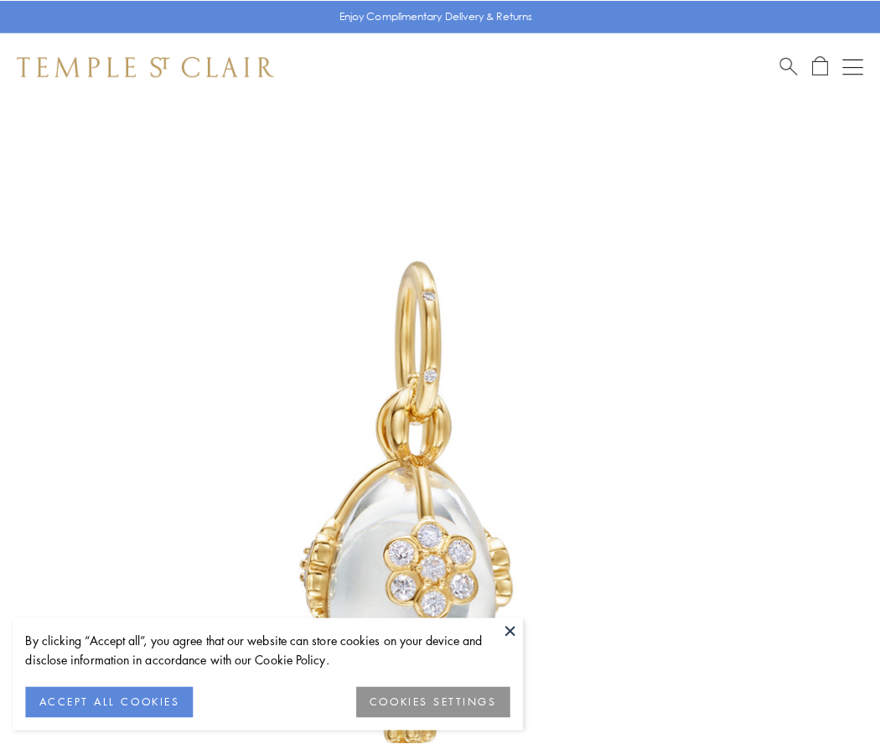
scroll to position [34, 0]
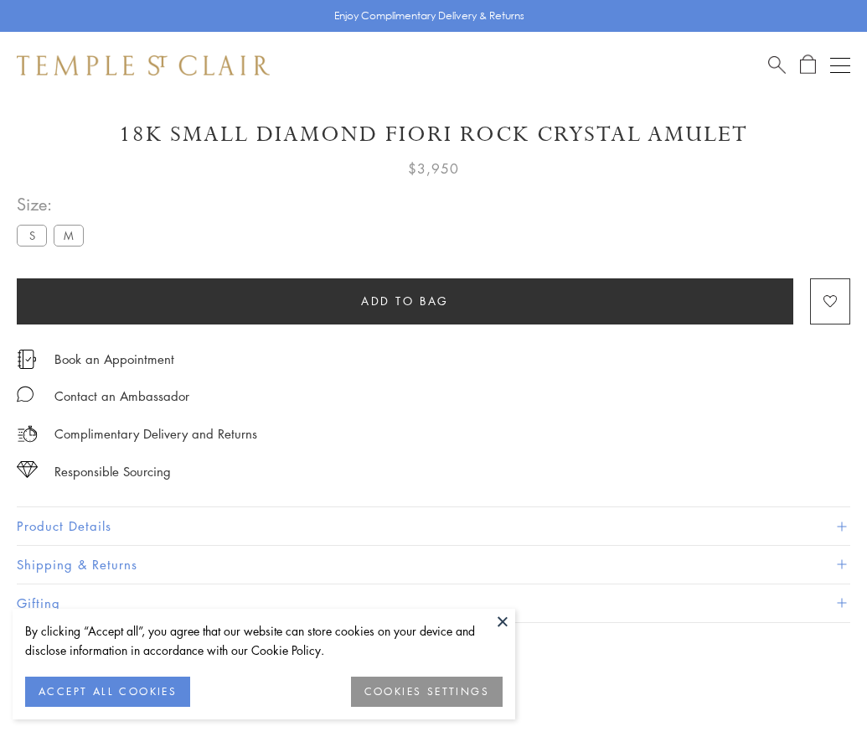
click at [405, 300] on span "Add to bag" at bounding box center [405, 301] width 88 height 18
